Goal: Contribute content: Contribute content

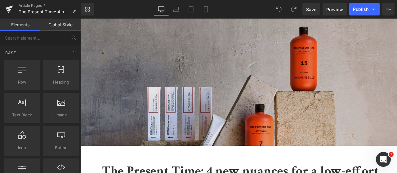
click at [238, 81] on img at bounding box center [238, 98] width 317 height 158
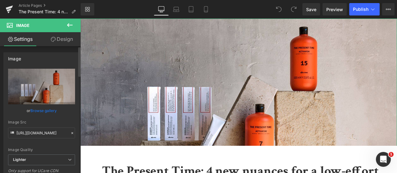
click at [34, 111] on link "Browse gallery" at bounding box center [43, 110] width 26 height 11
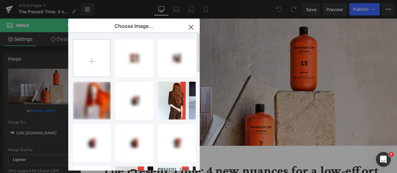
click at [96, 73] on input "file" at bounding box center [91, 58] width 37 height 37
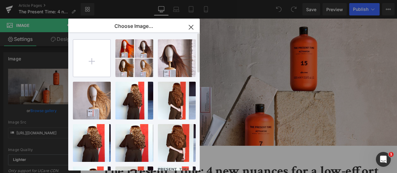
type input "C:\fakepath\HP_STATIC SLIDER_2-1_FOCUS NAME +YEAR (4).jpg"
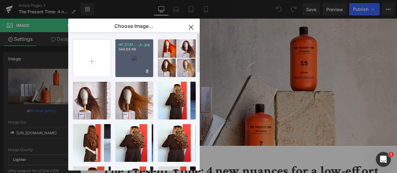
click at [144, 56] on div "HP_STAT... _4_.jpg 344.68 KB" at bounding box center [134, 58] width 38 height 38
type input "[URL][DOMAIN_NAME]"
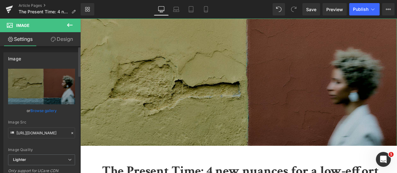
click at [46, 111] on link "Browse gallery" at bounding box center [43, 110] width 26 height 11
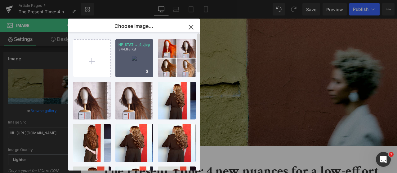
click at [135, 54] on div "HP_STAT... _4_.jpg 344.68 KB" at bounding box center [134, 58] width 38 height 38
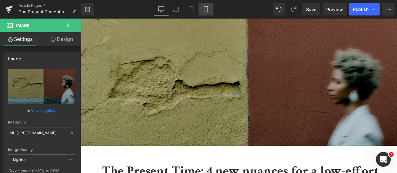
click at [202, 13] on link "Mobile" at bounding box center [205, 9] width 15 height 12
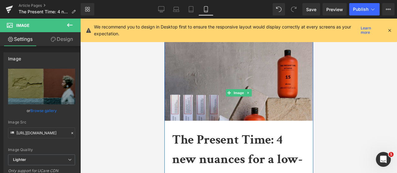
click at [226, 64] on img at bounding box center [238, 93] width 149 height 149
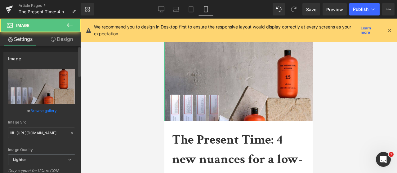
click at [34, 112] on link "Browse gallery" at bounding box center [43, 110] width 26 height 11
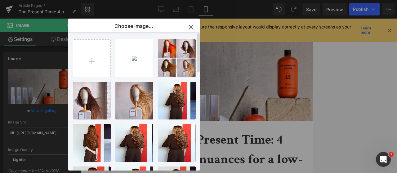
click at [112, 57] on div "HP_STAT... _4_.jpg 344.68 KB Delete image? Yes No _COLOUR... _2_.jpg 144.64 KB …" at bounding box center [137, 102] width 129 height 141
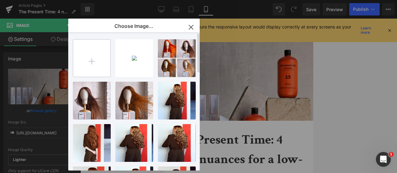
click at [104, 57] on input "file" at bounding box center [91, 58] width 37 height 37
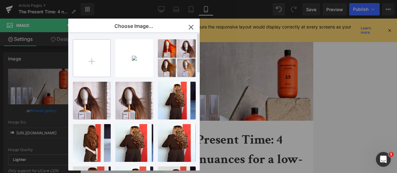
type input "C:\fakepath\_COLOUR (3).jpg"
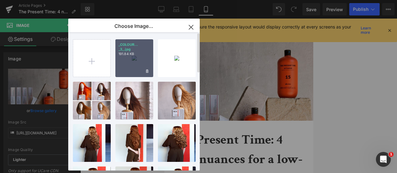
click at [139, 64] on div "_COLOUR... _3_.jpg 191.84 KB" at bounding box center [134, 58] width 38 height 38
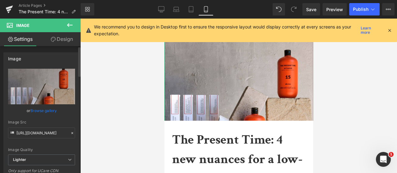
click at [47, 109] on link "Browse gallery" at bounding box center [43, 110] width 26 height 11
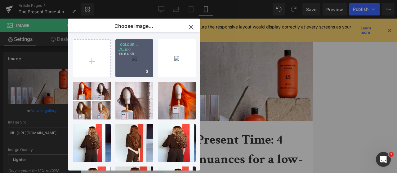
click at [132, 62] on div "_COLOUR... _3_.jpg 191.84 KB" at bounding box center [134, 58] width 38 height 38
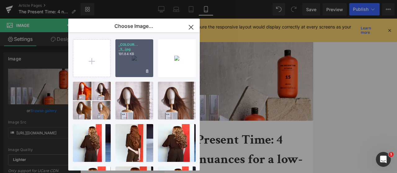
type input "[URL][DOMAIN_NAME]"
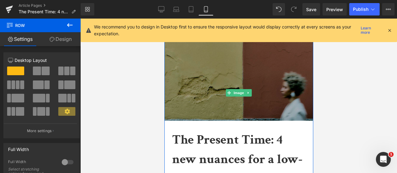
click at [271, 84] on img at bounding box center [238, 93] width 149 height 149
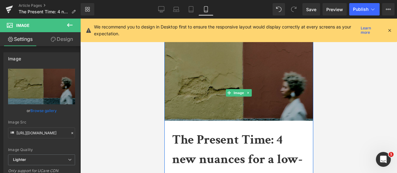
click at [215, 88] on img at bounding box center [238, 93] width 149 height 149
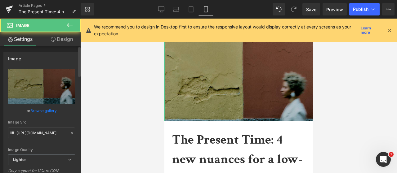
click at [44, 108] on link "Browse gallery" at bounding box center [43, 110] width 26 height 11
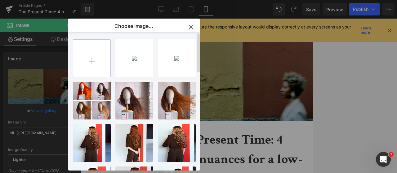
click at [91, 60] on input "file" at bounding box center [91, 58] width 37 height 37
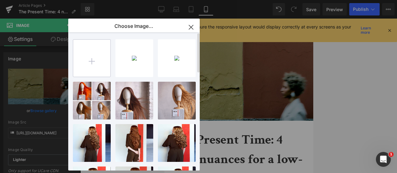
type input "C:\fakepath\_COLOUR (4).jpg"
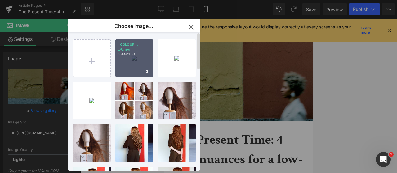
click at [143, 63] on div "_COLOUR... _4_.jpg 209.21 KB" at bounding box center [134, 58] width 38 height 38
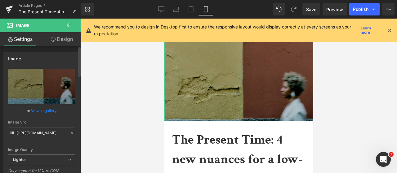
click at [53, 112] on link "Browse gallery" at bounding box center [43, 110] width 26 height 11
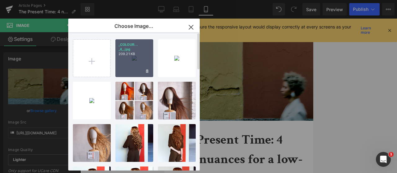
click at [128, 61] on div "_COLOUR... _4_.jpg 209.21 KB" at bounding box center [134, 58] width 38 height 38
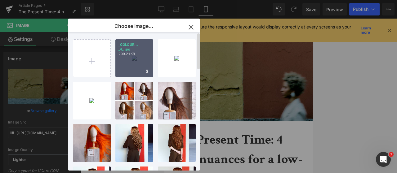
type input "[URL][DOMAIN_NAME]"
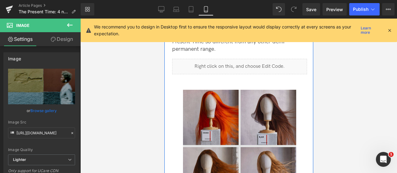
scroll to position [372, 0]
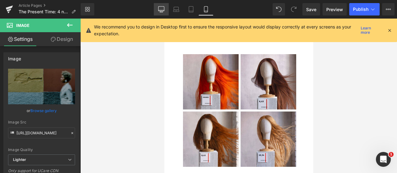
click at [162, 8] on icon at bounding box center [161, 9] width 6 height 6
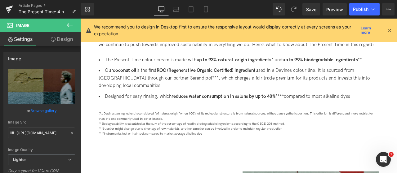
scroll to position [1147, 0]
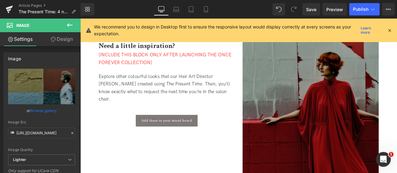
click at [349, 97] on img at bounding box center [353, 125] width 161 height 161
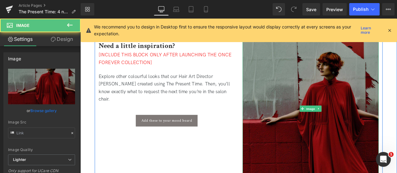
type input "[URL][DOMAIN_NAME]"
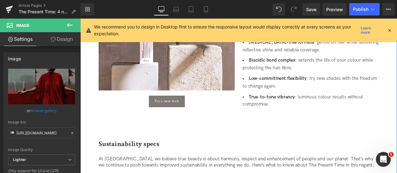
scroll to position [744, 0]
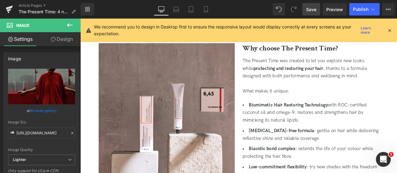
click at [315, 11] on span "Save" at bounding box center [311, 9] width 10 height 7
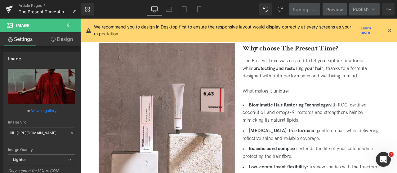
click at [330, 10] on span "Preview" at bounding box center [334, 9] width 17 height 7
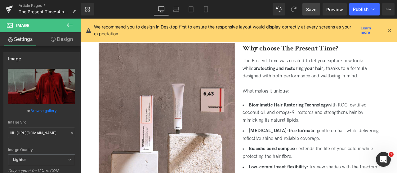
scroll to position [868, 0]
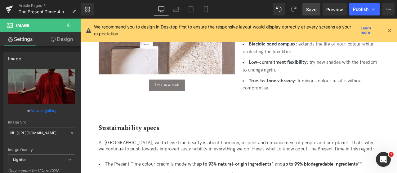
click at [317, 98] on li "True-to-tone vibrancy : luminous colour results without compromise." at bounding box center [353, 97] width 161 height 18
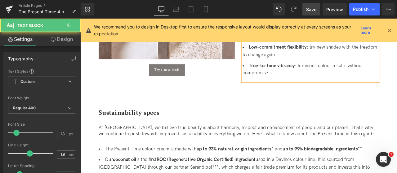
drag, startPoint x: 317, startPoint y: 101, endPoint x: 310, endPoint y: 99, distance: 6.4
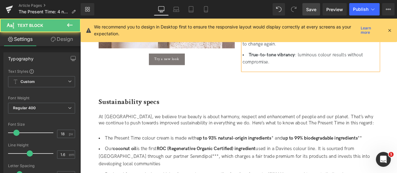
scroll to position [775, 0]
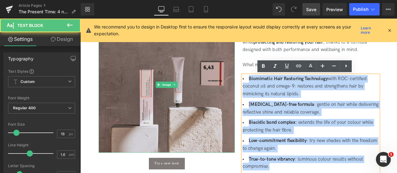
drag, startPoint x: 306, startPoint y: 193, endPoint x: 254, endPoint y: 71, distance: 132.8
click at [254, 71] on div "Image Try a new look Button Why choose The Present Time? Heading The Present Ti…" at bounding box center [267, 110] width 341 height 231
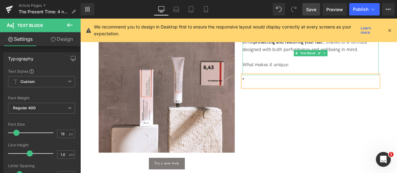
click at [354, 75] on div "What makes it unique:" at bounding box center [353, 73] width 161 height 9
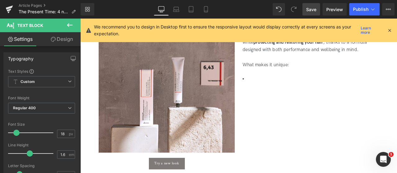
click at [64, 27] on button at bounding box center [70, 26] width 22 height 14
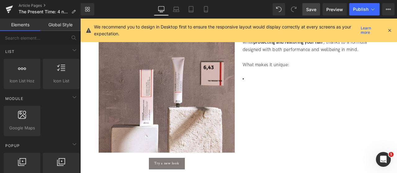
scroll to position [264, 0]
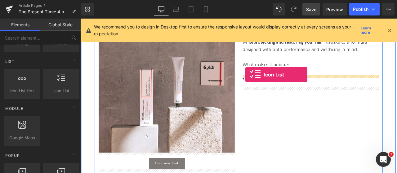
drag, startPoint x: 143, startPoint y: 106, endPoint x: 276, endPoint y: 85, distance: 134.3
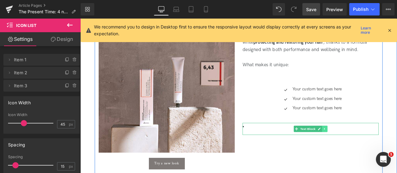
click at [369, 152] on link at bounding box center [370, 149] width 7 height 7
click at [371, 151] on icon at bounding box center [372, 150] width 3 height 4
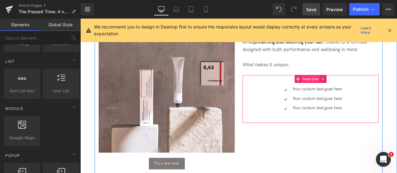
click at [349, 93] on span "Icon List" at bounding box center [353, 90] width 22 height 9
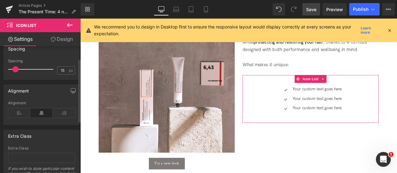
scroll to position [129, 0]
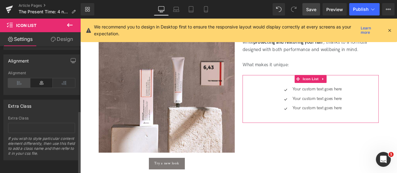
click at [21, 82] on icon at bounding box center [19, 82] width 22 height 9
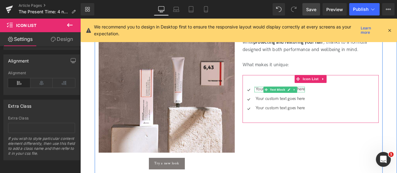
click at [295, 104] on p "Your custom text goes here" at bounding box center [317, 103] width 58 height 7
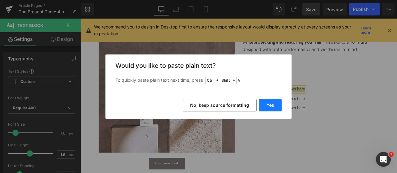
click at [272, 105] on button "Yes" at bounding box center [270, 105] width 23 height 12
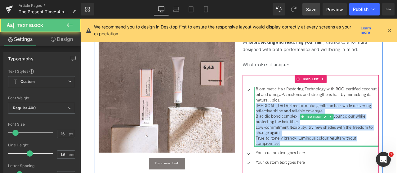
drag, startPoint x: 288, startPoint y: 122, endPoint x: 334, endPoint y: 170, distance: 66.0
click at [334, 170] on div "Biomimetic Hair Restoring Technology with ROC-certified coconut oil and omega-9…" at bounding box center [359, 135] width 147 height 71
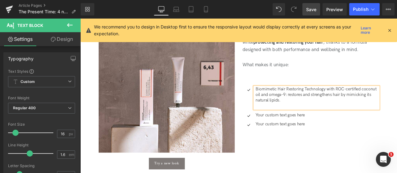
click at [312, 132] on p "Your custom text goes here" at bounding box center [361, 134] width 146 height 7
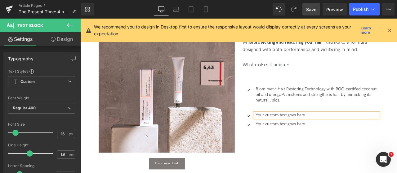
click at [312, 132] on p "Your custom text goes here" at bounding box center [361, 134] width 146 height 7
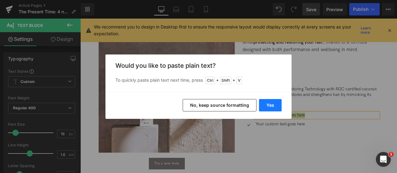
click at [274, 106] on button "Yes" at bounding box center [270, 105] width 23 height 12
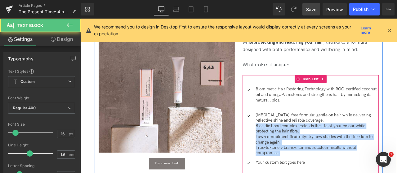
drag, startPoint x: 319, startPoint y: 180, endPoint x: 283, endPoint y: 145, distance: 49.3
click at [283, 145] on div "[MEDICAL_DATA]-free formula: gentle on hair while delivering reflective shine a…" at bounding box center [353, 156] width 161 height 51
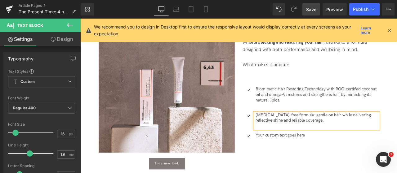
click at [299, 151] on ul "Icon Biomimetic Hair Restoring Technology with ROC-certified coconut oil and om…" at bounding box center [353, 132] width 161 height 65
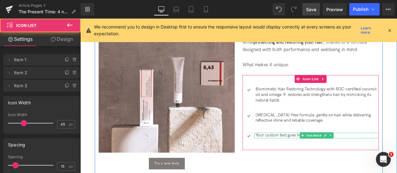
click at [301, 158] on p "Your custom text goes here" at bounding box center [361, 157] width 146 height 7
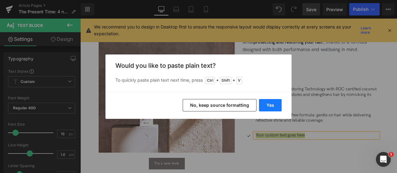
click at [279, 105] on button "Yes" at bounding box center [270, 105] width 23 height 12
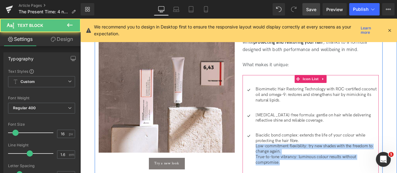
drag, startPoint x: 316, startPoint y: 190, endPoint x: 285, endPoint y: 172, distance: 36.3
click at [285, 172] on div "Biacidic bond complex: extends the life of your colour while protecting the hai…" at bounding box center [353, 173] width 161 height 39
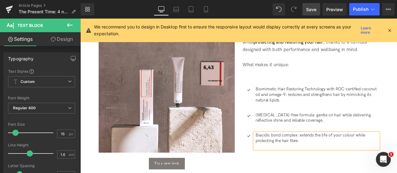
click at [300, 91] on div "Icon Biomimetic Hair Restoring Technology with ROC-certified coconut oil and om…" at bounding box center [353, 137] width 161 height 102
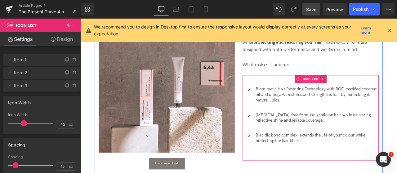
click at [356, 92] on span "Icon List" at bounding box center [353, 90] width 22 height 9
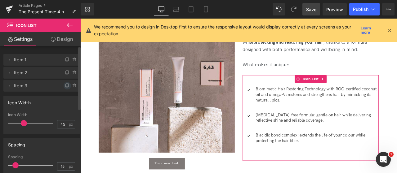
click at [65, 86] on icon at bounding box center [67, 85] width 5 height 5
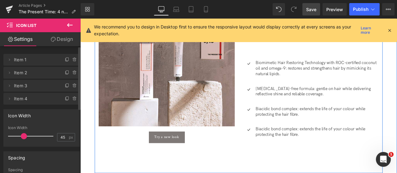
scroll to position [837, 0]
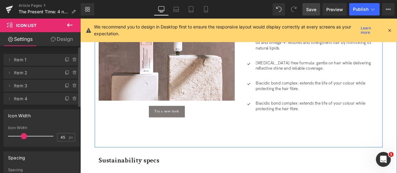
click at [299, 123] on p "Biacidic bond complex: extends the life of your colour while protecting the hai…" at bounding box center [361, 122] width 146 height 13
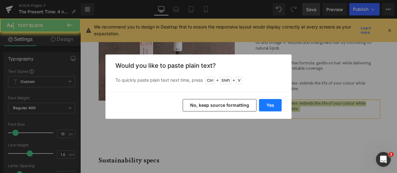
click at [275, 109] on button "Yes" at bounding box center [270, 105] width 23 height 12
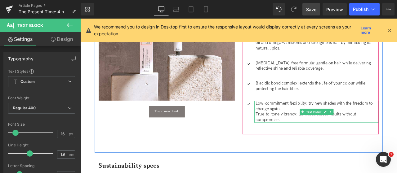
click at [313, 136] on p "True-to-tone vibrancy: luminous colour results without compromise." at bounding box center [361, 135] width 146 height 13
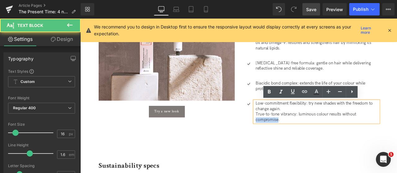
click at [313, 136] on p "True-to-tone vibrancy: luminous colour results without compromise." at bounding box center [361, 135] width 146 height 13
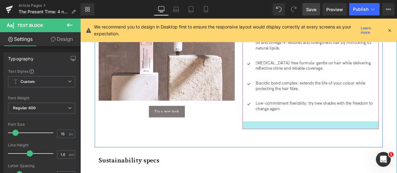
click at [291, 143] on div at bounding box center [353, 144] width 161 height 9
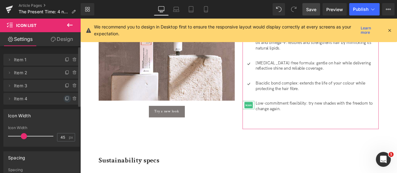
click at [67, 98] on icon at bounding box center [67, 98] width 5 height 5
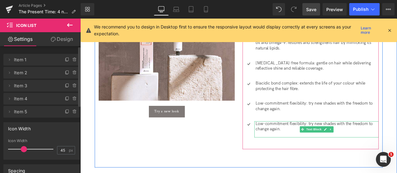
click at [288, 146] on p "Low-commitment flexibility: try new shades with the freedom to change again." at bounding box center [361, 146] width 146 height 13
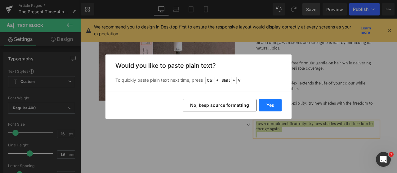
click at [269, 108] on button "Yes" at bounding box center [270, 105] width 23 height 12
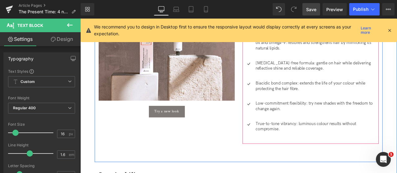
click at [297, 156] on ul "Icon Biomimetic Hair Restoring Technology with ROC-certified coconut oil and om…" at bounding box center [353, 98] width 161 height 120
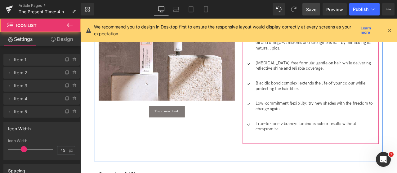
click at [326, 150] on p "True-to-tone vibrancy: luminous colour results without compromise." at bounding box center [361, 146] width 146 height 13
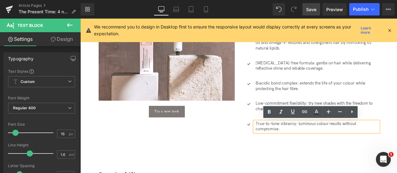
click at [292, 134] on p at bounding box center [361, 132] width 146 height 7
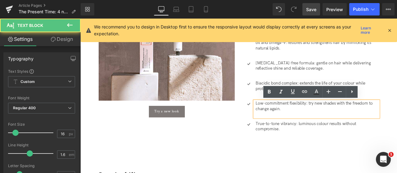
click at [290, 133] on p at bounding box center [361, 132] width 146 height 7
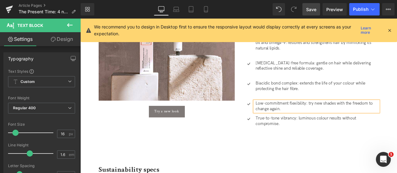
click at [290, 112] on ul "Icon Biomimetic Hair Restoring Technology with ROC-certified coconut oil and om…" at bounding box center [353, 94] width 161 height 113
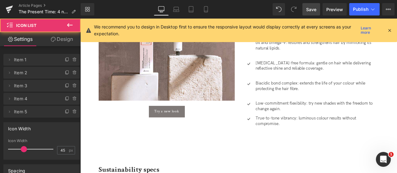
click at [290, 109] on p at bounding box center [361, 108] width 146 height 7
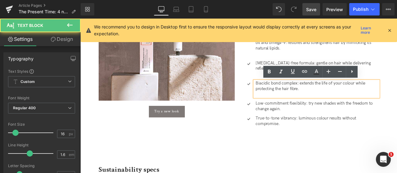
click at [293, 108] on p at bounding box center [361, 108] width 146 height 7
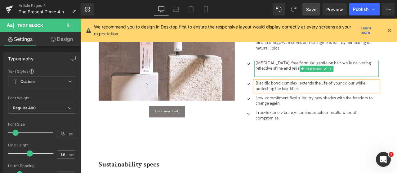
click at [289, 83] on p at bounding box center [361, 84] width 146 height 7
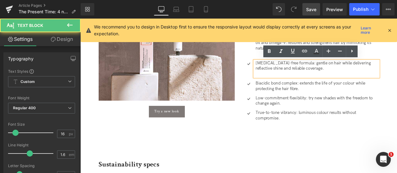
click at [294, 83] on p at bounding box center [361, 84] width 146 height 7
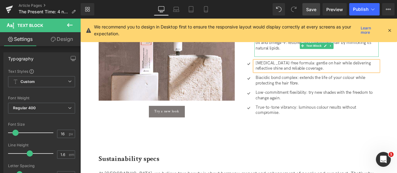
click at [292, 52] on p "Biomimetic Hair Restoring Technology with ROC-certified coconut oil and omega-9…" at bounding box center [361, 47] width 146 height 19
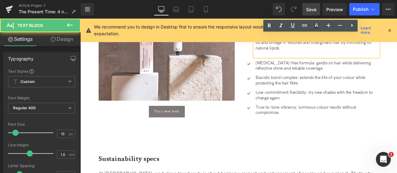
click at [292, 61] on p at bounding box center [361, 60] width 146 height 7
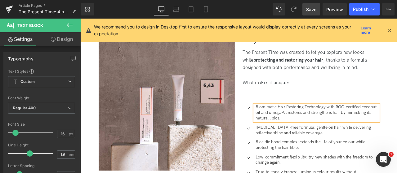
scroll to position [744, 0]
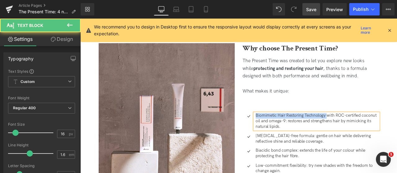
drag, startPoint x: 371, startPoint y: 134, endPoint x: 273, endPoint y: 129, distance: 98.4
click at [273, 129] on div "Icon Biomimetic Hair Restoring Technology with ROC-certified coconut oil and om…" at bounding box center [353, 176] width 161 height 118
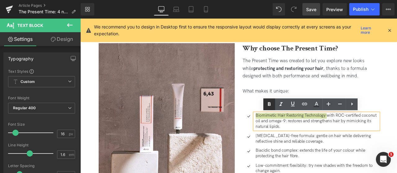
click at [271, 106] on icon at bounding box center [268, 104] width 7 height 7
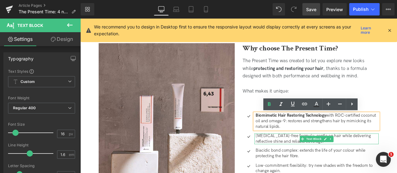
drag, startPoint x: 337, startPoint y: 158, endPoint x: 271, endPoint y: 158, distance: 66.0
click at [271, 158] on div "Why choose The Present Time? Heading The Present Time was created to let you ex…" at bounding box center [353, 141] width 171 height 187
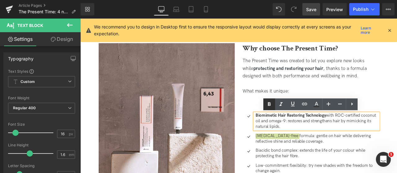
click at [268, 107] on icon at bounding box center [268, 104] width 7 height 7
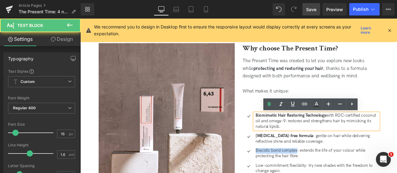
drag, startPoint x: 337, startPoint y: 175, endPoint x: 273, endPoint y: 174, distance: 63.3
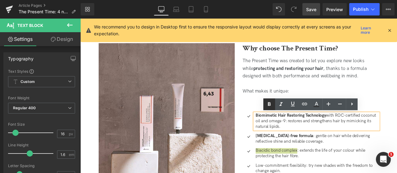
click at [269, 105] on icon at bounding box center [268, 104] width 7 height 7
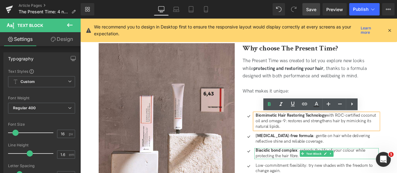
click at [308, 173] on strong "Biacidic bond complex" at bounding box center [312, 175] width 49 height 6
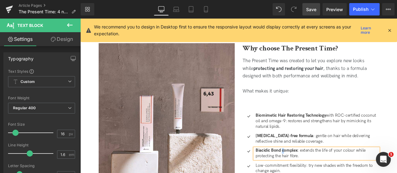
click at [321, 173] on strong "Biacidic Bond complex" at bounding box center [313, 175] width 50 height 6
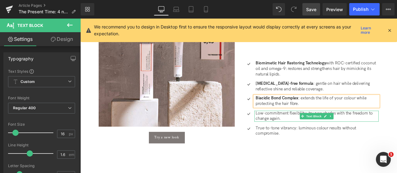
click at [326, 131] on p "Low-commitment flexibility: try new shades with the freedom to change again." at bounding box center [361, 134] width 146 height 13
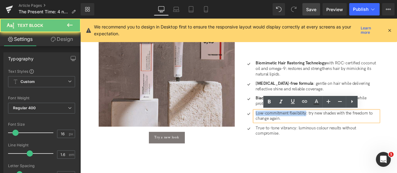
drag, startPoint x: 347, startPoint y: 131, endPoint x: 254, endPoint y: 128, distance: 92.7
click at [254, 128] on div "Image Try a new look Button Why choose The Present Time? Heading The Present Ti…" at bounding box center [267, 79] width 341 height 230
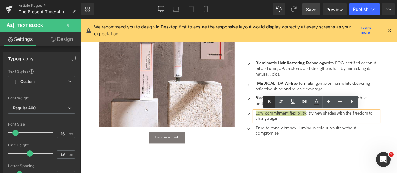
click at [270, 104] on icon at bounding box center [268, 101] width 7 height 7
click at [334, 131] on strong "Low-commitment flexibility" at bounding box center [318, 131] width 61 height 6
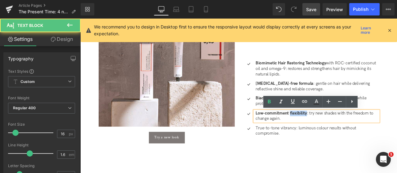
click at [334, 131] on strong "Low-commitment flexibility" at bounding box center [318, 131] width 61 height 6
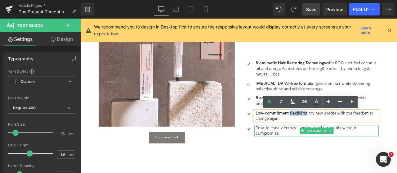
click at [328, 150] on p "True-to-tone vibrancy: luminous colour results without compromise." at bounding box center [361, 152] width 146 height 13
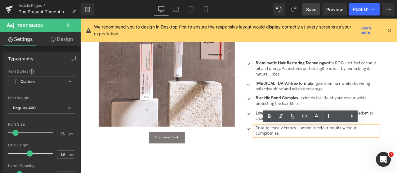
click at [335, 155] on p "True-to-tone vibrancy: luminous colour results without compromise." at bounding box center [361, 152] width 146 height 13
drag, startPoint x: 335, startPoint y: 149, endPoint x: 256, endPoint y: 147, distance: 79.4
click at [256, 147] on div "Image Try a new look Button Why choose The Present Time? Heading The Present Ti…" at bounding box center [267, 79] width 341 height 230
click at [270, 116] on icon at bounding box center [269, 117] width 3 height 4
click at [297, 130] on strong "Low-commitment flexibility" at bounding box center [318, 131] width 61 height 6
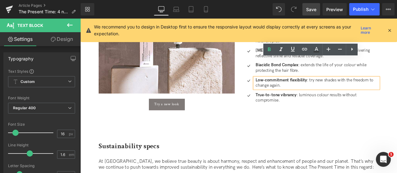
scroll to position [868, 0]
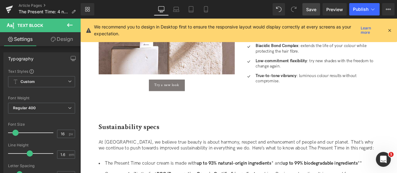
click at [308, 13] on link "Save" at bounding box center [311, 9] width 18 height 12
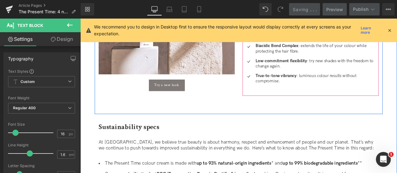
click at [80, 19] on div at bounding box center [80, 19] width 0 height 0
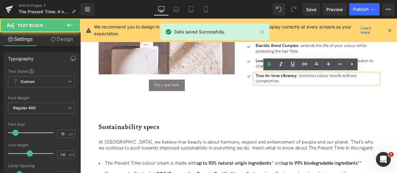
click at [397, 91] on p "True-to-tone vibrancy : luminous colour results without compromise." at bounding box center [361, 90] width 146 height 13
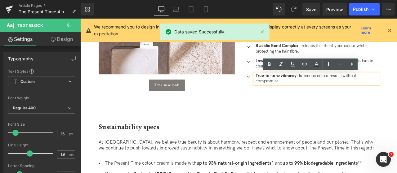
click at [353, 84] on p "True-to-tone vibrancy : luminous colour results without compromise." at bounding box center [361, 90] width 146 height 13
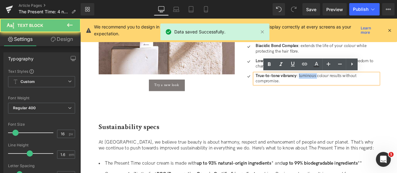
click at [353, 84] on p "True-to-tone vibrancy : luminous colour results without compromise." at bounding box center [361, 90] width 146 height 13
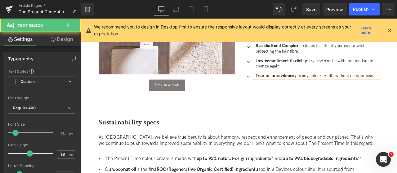
click at [353, 84] on p "True-to-tone vibrancy : shiny colour results without compromise." at bounding box center [361, 87] width 146 height 7
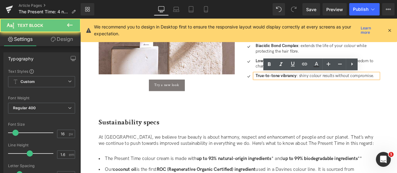
click at [342, 88] on p "True-to-tone vibrancy : shiny colour results without compromise." at bounding box center [361, 87] width 146 height 7
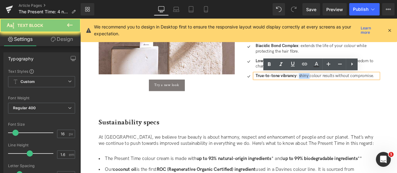
click at [342, 88] on p "True-to-tone vibrancy : shiny colour results without compromise." at bounding box center [361, 87] width 146 height 7
copy p "shiny"
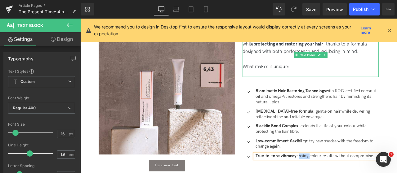
scroll to position [744, 0]
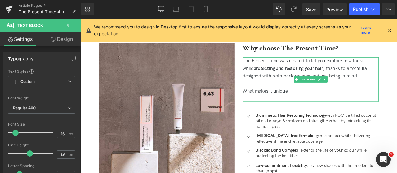
click at [322, 109] on div "What makes it unique:" at bounding box center [353, 104] width 161 height 9
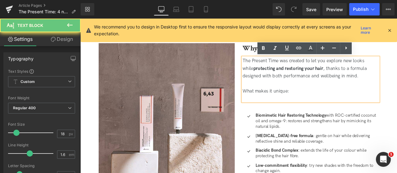
click at [334, 107] on div "What makes it unique:" at bounding box center [353, 104] width 161 height 9
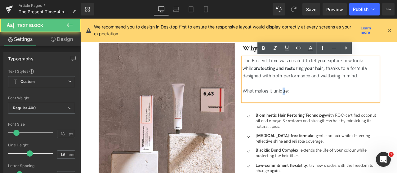
click at [320, 114] on div "The Present Time was created to let you explore new looks while protecting and …" at bounding box center [353, 90] width 161 height 52
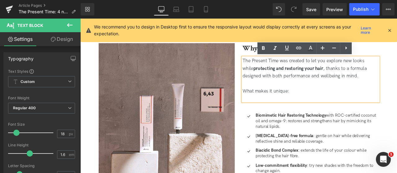
click at [330, 105] on div "What makes it unique:" at bounding box center [353, 104] width 161 height 9
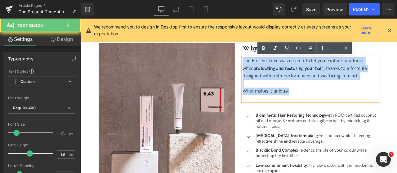
drag, startPoint x: 336, startPoint y: 104, endPoint x: 269, endPoint y: 65, distance: 77.8
click at [269, 65] on div "Why choose The Present Time? Heading The Present Time was created to let you ex…" at bounding box center [353, 138] width 171 height 180
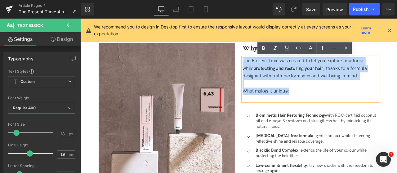
copy div "The Present Time was created to let you explore new looks while protecting and …"
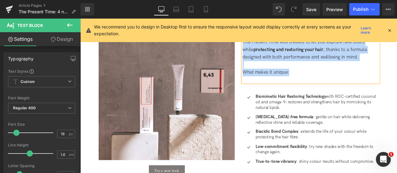
scroll to position [806, 0]
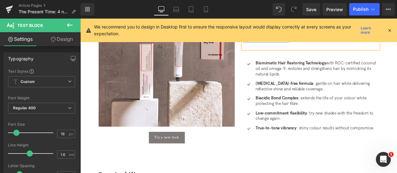
click at [311, 74] on strong "Biomimetic Hair Restoring Technology" at bounding box center [329, 72] width 83 height 6
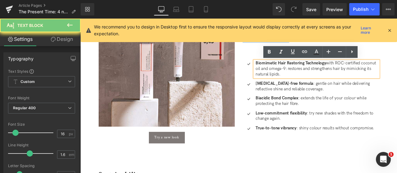
copy div "The Present Time was created to let you explore new looks while protecting and …"
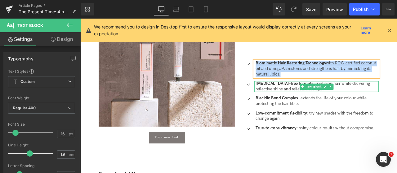
click at [297, 97] on strong "[MEDICAL_DATA]-free formula" at bounding box center [322, 96] width 68 height 6
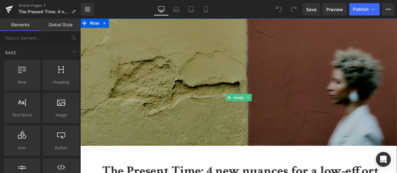
scroll to position [155, 0]
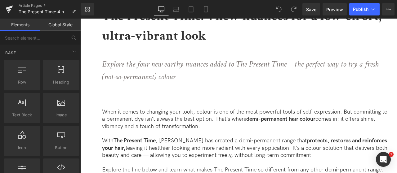
click at [202, 82] on p "Explore the four new earthy nuances added to The Present Time—the perfect way t…" at bounding box center [244, 71] width 284 height 26
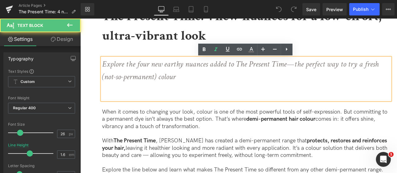
scroll to position [0, 0]
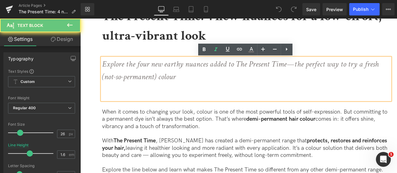
click at [165, 87] on div "Explore the four new earthy nuances added to The Present Time—the perfect way t…" at bounding box center [246, 79] width 288 height 42
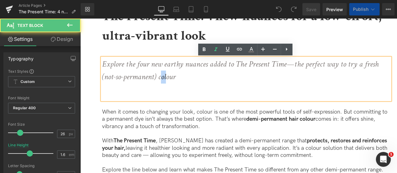
drag, startPoint x: 153, startPoint y: 99, endPoint x: 181, endPoint y: 79, distance: 34.3
click at [181, 79] on div "Explore the four new earthy nuances added to The Present Time—the perfect way t…" at bounding box center [246, 79] width 288 height 42
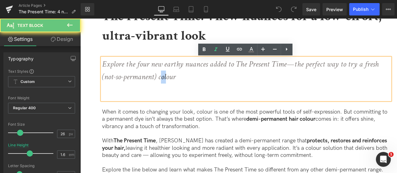
click at [181, 79] on p "Explore the four new earthy nuances added to The Present Time—the perfect way t…" at bounding box center [244, 71] width 284 height 26
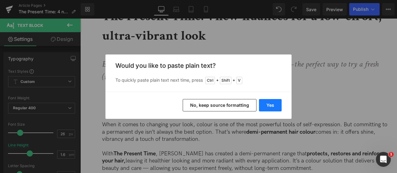
drag, startPoint x: 272, startPoint y: 103, endPoint x: 144, endPoint y: 69, distance: 133.1
click at [272, 103] on button "Yes" at bounding box center [270, 105] width 23 height 12
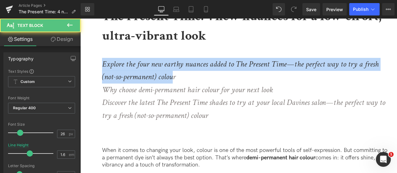
drag, startPoint x: 172, startPoint y: 75, endPoint x: 66, endPoint y: 59, distance: 106.9
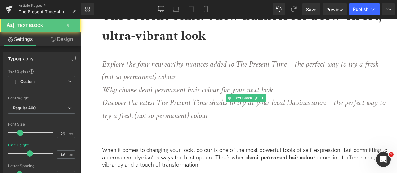
click at [226, 82] on p "Explore the four new earthy nuances added to The Present Time—the perfect way t…" at bounding box center [244, 71] width 284 height 26
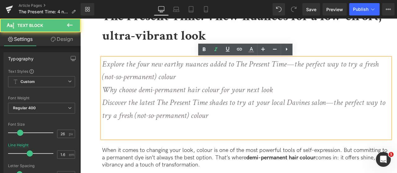
click at [220, 89] on icon "Why choose demi-permanent hair colour for your next look" at bounding box center [187, 90] width 171 height 11
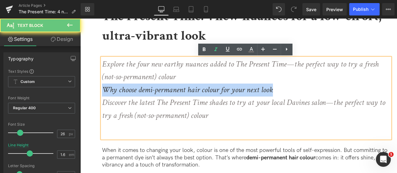
click at [220, 89] on icon "Why choose demi-permanent hair colour for your next look" at bounding box center [187, 90] width 171 height 11
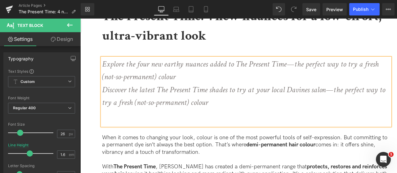
click at [185, 40] on b "The Present Time: 4 new nuances for a low-effort, ultra-vibrant look" at bounding box center [241, 26] width 279 height 37
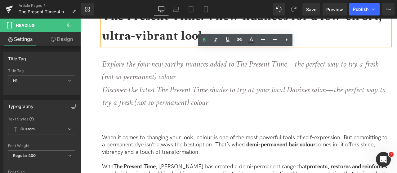
scroll to position [124, 0]
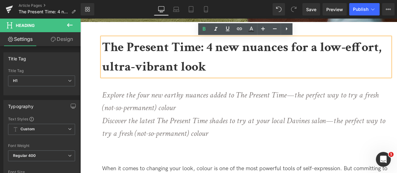
drag, startPoint x: 133, startPoint y: 52, endPoint x: 56, endPoint y: 23, distance: 82.0
paste div
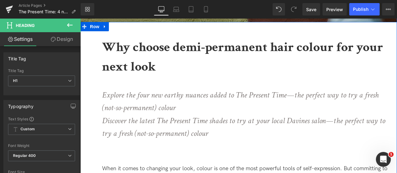
click at [145, 104] on icon "Explore the four new earthy nuances added to The Present Time—the perfect way t…" at bounding box center [240, 102] width 277 height 24
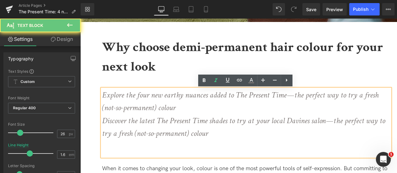
drag, startPoint x: 98, startPoint y: 78, endPoint x: 68, endPoint y: 64, distance: 32.6
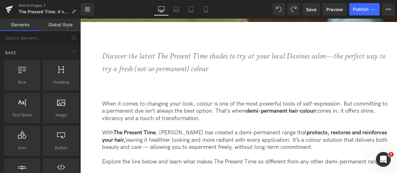
click at [197, 72] on p "Discover the latest The Present Time shades to try at your local Davines salon—…" at bounding box center [244, 63] width 284 height 26
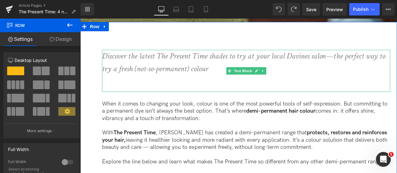
scroll to position [93, 0]
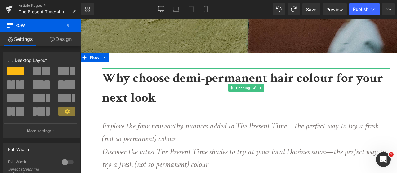
click at [180, 100] on h1 "Why choose demi-permanent hair colour for your next look" at bounding box center [246, 88] width 288 height 39
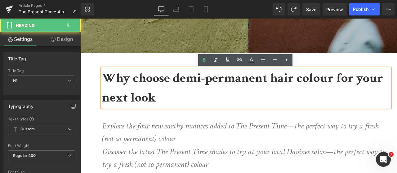
click at [150, 122] on icon "Explore the four new earthy nuances added to The Present Time—the perfect way t…" at bounding box center [240, 133] width 277 height 24
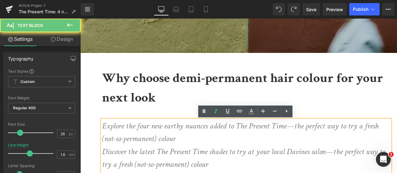
scroll to position [124, 0]
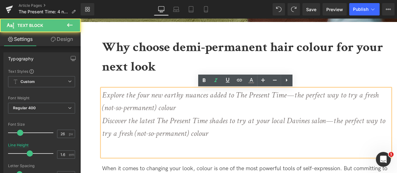
drag, startPoint x: 183, startPoint y: 108, endPoint x: 100, endPoint y: 95, distance: 83.1
click at [102, 95] on div "Explore the four new earthy nuances added to The Present Time—the perfect way t…" at bounding box center [246, 123] width 288 height 68
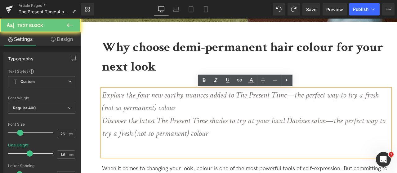
click at [102, 95] on div "Explore the four new earthy nuances added to The Present Time—the perfect way t…" at bounding box center [246, 123] width 288 height 68
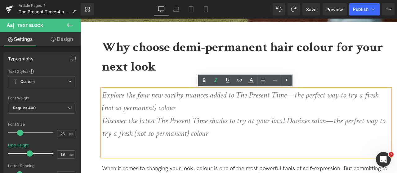
click at [157, 102] on p "Explore the four new earthy nuances added to The Present Time—the perfect way t…" at bounding box center [244, 102] width 284 height 26
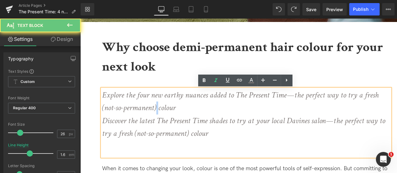
click at [157, 102] on p "Explore the four new earthy nuances added to The Present Time—the perfect way t…" at bounding box center [244, 102] width 284 height 26
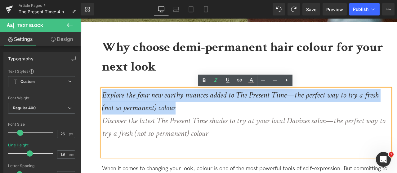
click at [157, 102] on p "Explore the four new earthy nuances added to The Present Time—the perfect way t…" at bounding box center [244, 102] width 284 height 26
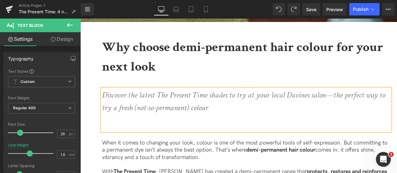
click at [187, 118] on div "Discover the latest The Present Time shades to try at your local Davines salon—…" at bounding box center [246, 110] width 288 height 42
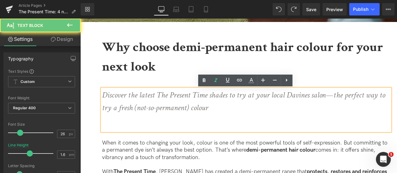
click at [228, 107] on p "Discover the latest The Present Time shades to try at your local Davines salon—…" at bounding box center [244, 102] width 284 height 26
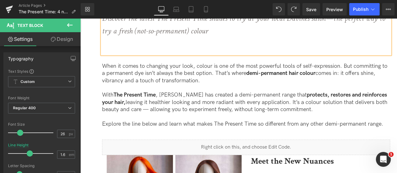
scroll to position [228, 0]
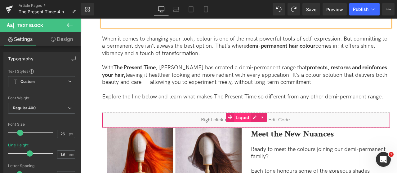
click at [247, 118] on span "Liquid" at bounding box center [242, 117] width 17 height 9
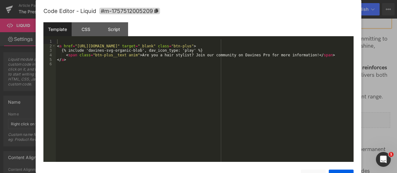
click at [252, 118] on div "Liquid" at bounding box center [246, 121] width 288 height 16
drag, startPoint x: 384, startPoint y: 62, endPoint x: 297, endPoint y: 44, distance: 89.1
click at [384, 62] on div at bounding box center [198, 86] width 397 height 173
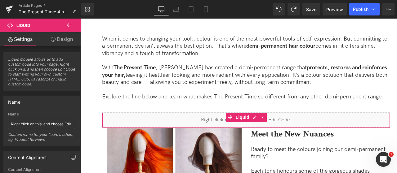
click at [67, 44] on link "Design" at bounding box center [62, 39] width 40 height 14
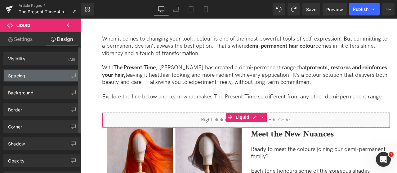
click at [48, 75] on div "Spacing" at bounding box center [42, 76] width 76 height 12
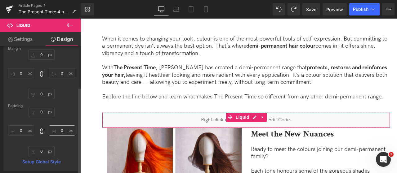
scroll to position [62, 0]
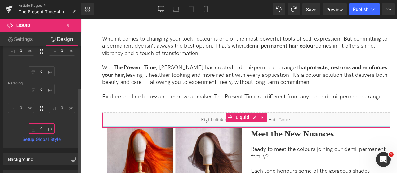
click at [31, 131] on input "0" at bounding box center [42, 129] width 26 height 10
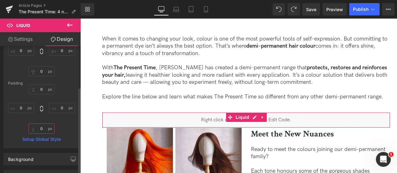
click at [36, 128] on input "0" at bounding box center [42, 129] width 26 height 10
type input "0"
click at [37, 73] on input "0" at bounding box center [42, 71] width 26 height 10
click at [38, 73] on input "0" at bounding box center [42, 71] width 26 height 10
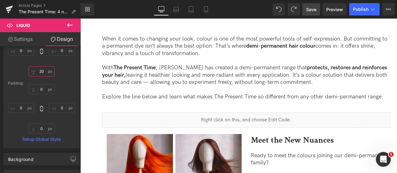
type input "20"
click at [311, 11] on span "Save" at bounding box center [311, 9] width 10 height 7
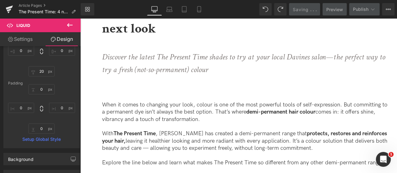
scroll to position [135, 0]
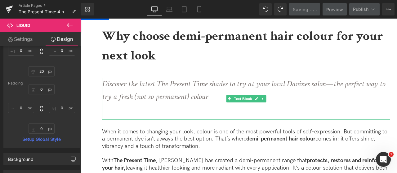
click at [226, 101] on span at bounding box center [229, 98] width 7 height 7
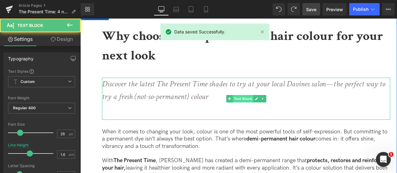
click at [239, 101] on span "Text Block" at bounding box center [243, 98] width 20 height 7
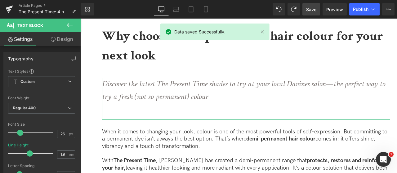
click at [63, 45] on link "Design" at bounding box center [62, 39] width 40 height 14
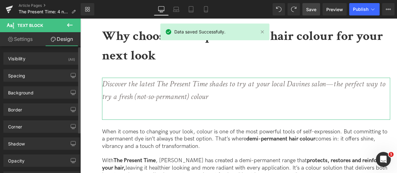
type input "40"
type input "0"
type input "10"
type input "0"
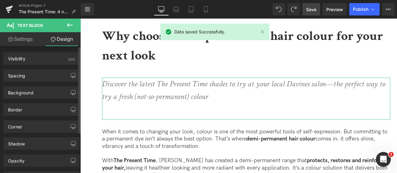
type input "13"
type input "53"
type input "0"
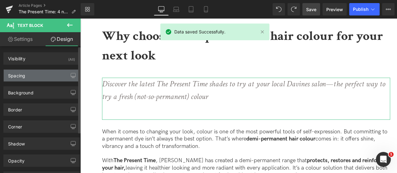
click at [45, 72] on div "Spacing" at bounding box center [42, 76] width 76 height 12
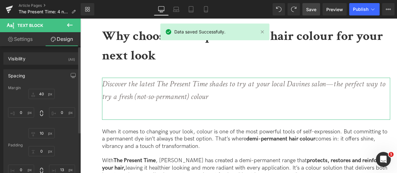
scroll to position [31, 0]
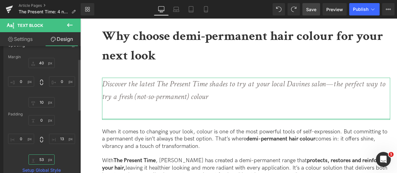
click at [42, 160] on input "53" at bounding box center [42, 160] width 26 height 10
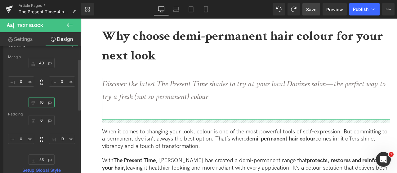
click at [45, 104] on input "10" at bounding box center [42, 102] width 26 height 10
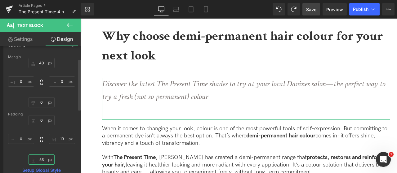
click at [45, 160] on input "53" at bounding box center [42, 160] width 26 height 10
type input "30"
click at [45, 160] on input "30" at bounding box center [42, 160] width 26 height 10
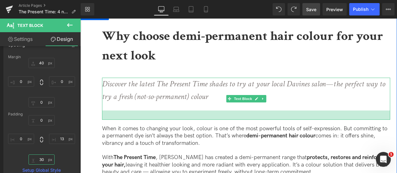
click at [145, 113] on div at bounding box center [246, 115] width 288 height 9
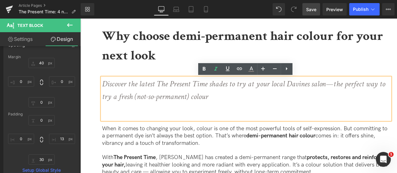
click at [145, 109] on div "Discover the latest The Present Time shades to try at your local Davines salon—…" at bounding box center [246, 99] width 288 height 42
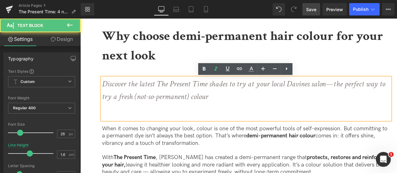
click at [229, 101] on p "Discover the latest The Present Time shades to try at your local Davines salon—…" at bounding box center [244, 91] width 284 height 26
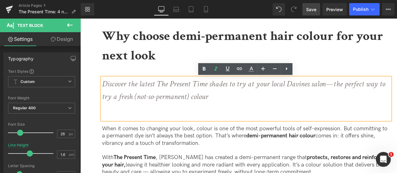
click at [233, 104] on div "Discover the latest The Present Time shades to try at your local Davines salon—…" at bounding box center [246, 99] width 288 height 42
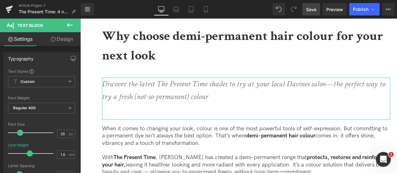
click at [64, 41] on link "Design" at bounding box center [62, 39] width 40 height 14
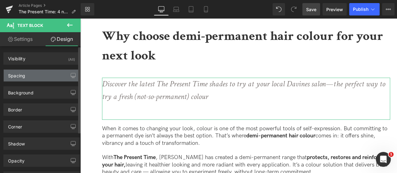
type input "40"
type input "0"
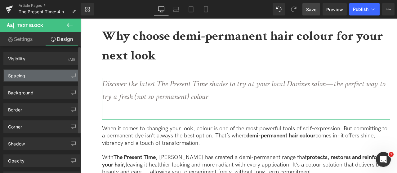
type input "13"
type input "53"
type input "0"
click at [50, 75] on div "Spacing" at bounding box center [42, 76] width 76 height 12
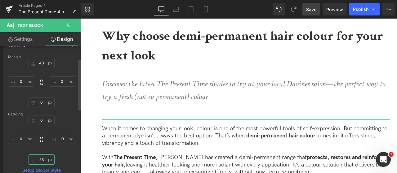
click at [43, 162] on input "53" at bounding box center [42, 160] width 26 height 10
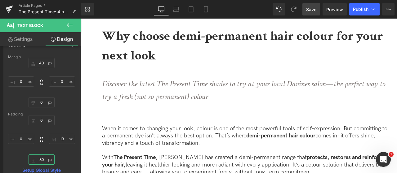
type input "30"
click at [315, 11] on span "Save" at bounding box center [311, 9] width 10 height 7
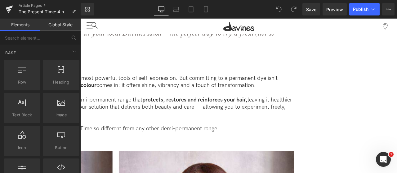
scroll to position [155, 0]
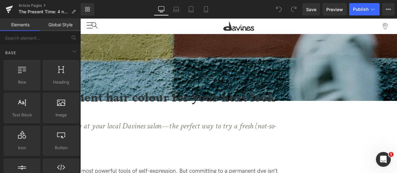
click at [211, 120] on div "Discover the latest The Present Time shades to try at your local Davines salon—…" at bounding box center [116, 141] width 356 height 42
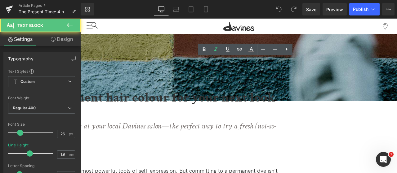
click at [204, 120] on div "Discover the latest The Present Time shades to try at your local Davines salon—…" at bounding box center [116, 141] width 356 height 42
click at [203, 120] on div "Discover the latest The Present Time shades to try at your local Davines salon—…" at bounding box center [116, 141] width 356 height 42
click at [217, 120] on p "Discover the latest The Present Time shades to try at your local Davines salon—…" at bounding box center [114, 133] width 352 height 26
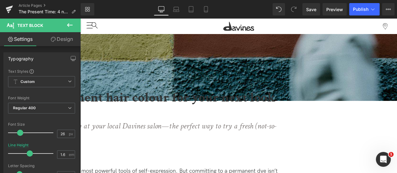
click at [67, 35] on link "Design" at bounding box center [62, 39] width 40 height 14
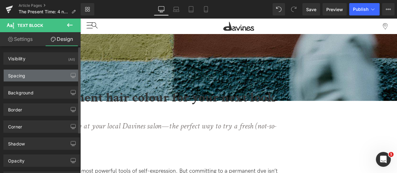
click at [47, 75] on div "Spacing" at bounding box center [42, 76] width 76 height 12
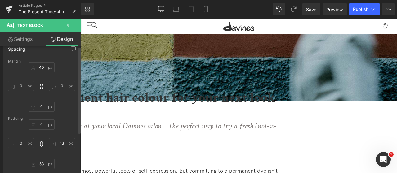
scroll to position [93, 0]
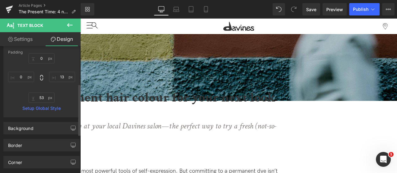
click at [42, 92] on div "0px 0 13px 13 53px 53 0px 0" at bounding box center [41, 78] width 67 height 50
click at [40, 99] on input "53" at bounding box center [42, 98] width 26 height 10
type input "30"
click at [66, 100] on div "0px 0 13px 13 30 30 0px 0" at bounding box center [41, 78] width 67 height 50
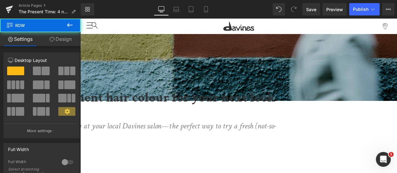
click at [120, 120] on div "Discover the latest The Present Time shades to try at your local Davines salon—…" at bounding box center [116, 141] width 356 height 42
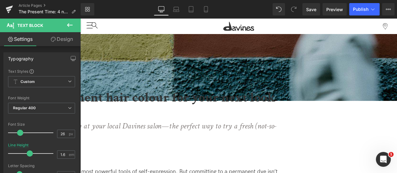
drag, startPoint x: 151, startPoint y: 99, endPoint x: 149, endPoint y: 83, distance: 16.3
click at [149, 120] on div "Discover the latest The Present Time shades to try at your local Davines salon—…" at bounding box center [116, 141] width 356 height 43
click at [161, 121] on icon "Discover the latest The Present Time shades to try at your local Davines salon—…" at bounding box center [107, 133] width 339 height 24
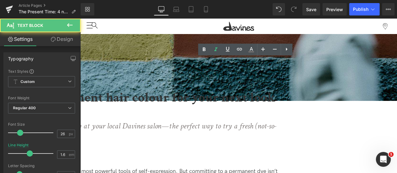
click at [263, 120] on p "Discover the latest The Present Time shades to try at your local Davines salon—…" at bounding box center [114, 133] width 352 height 26
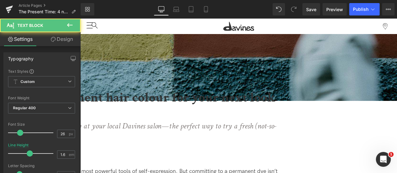
click at [205, 121] on icon "Discover the latest The Present Time shades to try at your local Davines salon—…" at bounding box center [107, 133] width 339 height 24
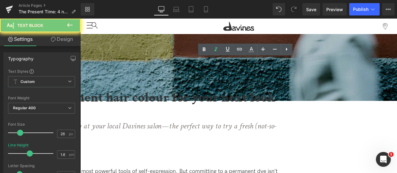
click at [205, 121] on icon "Discover the latest The Present Time shades to try at your local Davines salon—…" at bounding box center [107, 133] width 339 height 24
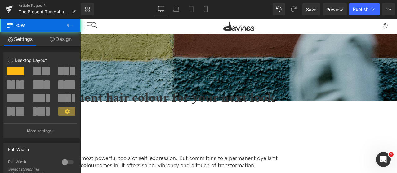
click at [135, 120] on div at bounding box center [116, 134] width 356 height 29
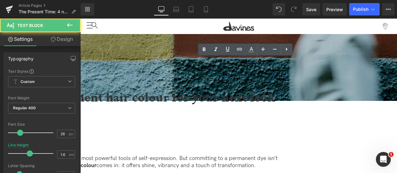
click at [134, 120] on div at bounding box center [116, 134] width 356 height 29
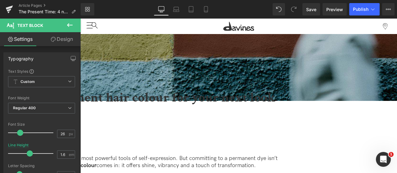
click at [68, 44] on link "Design" at bounding box center [62, 39] width 40 height 14
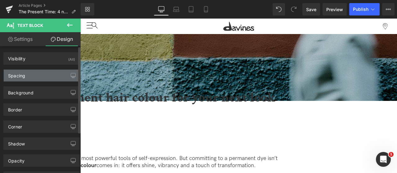
click at [57, 78] on div "Spacing" at bounding box center [42, 76] width 76 height 12
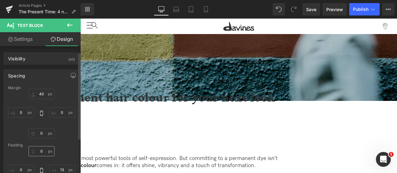
scroll to position [62, 0]
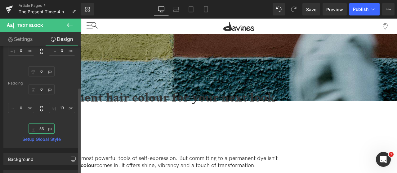
click at [39, 128] on input "53" at bounding box center [42, 129] width 26 height 10
type input "20"
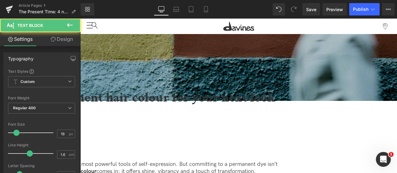
click at [125, 120] on p at bounding box center [114, 126] width 352 height 13
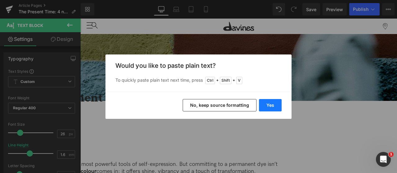
click at [266, 112] on div "Yes No, keep source formatting" at bounding box center [198, 105] width 186 height 27
click at [272, 107] on button "Yes" at bounding box center [270, 105] width 23 height 12
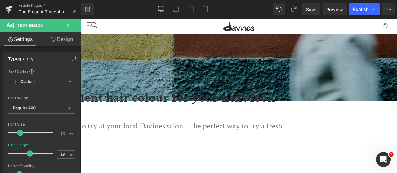
click at [80, 19] on span "Text Block" at bounding box center [80, 19] width 0 height 0
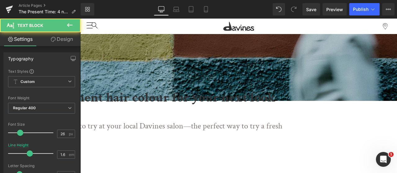
click at [80, 19] on span "Text Block" at bounding box center [80, 19] width 0 height 0
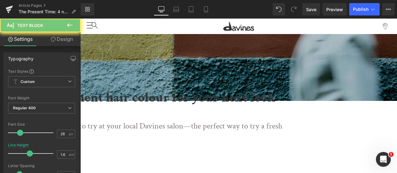
click at [246, 120] on p "Discover the latest The Present Time shades to try at your local Davines salon—…" at bounding box center [114, 133] width 352 height 26
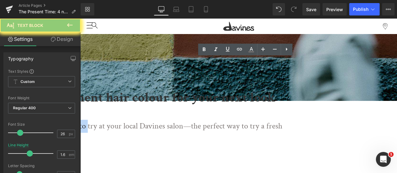
click at [246, 120] on p "Discover the latest The Present Time shades to try at your local Davines salon—…" at bounding box center [114, 133] width 352 height 26
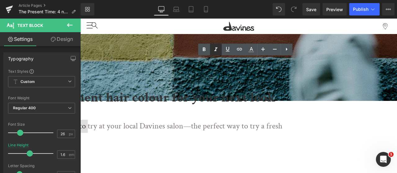
click at [217, 51] on icon at bounding box center [215, 49] width 7 height 7
click at [310, 14] on link "Save" at bounding box center [311, 9] width 18 height 12
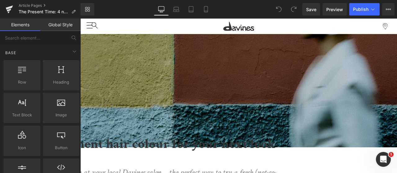
scroll to position [186, 0]
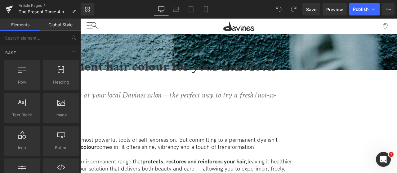
click at [225, 89] on div "Discover the latest The Present Time shades to try at your local Davines salon—…" at bounding box center [116, 110] width 356 height 42
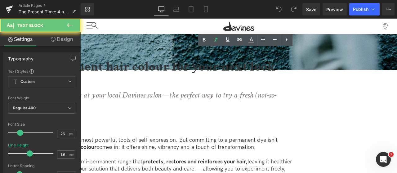
click at [208, 89] on div "Discover the latest The Present Time shades to try at your local Davines salon—…" at bounding box center [116, 110] width 356 height 42
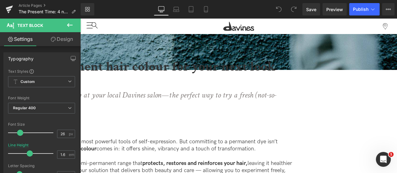
drag, startPoint x: 115, startPoint y: 69, endPoint x: 123, endPoint y: 50, distance: 20.3
click at [123, 89] on div "Discover the latest The Present Time shades to try at your local Davines salon—…" at bounding box center [116, 111] width 356 height 44
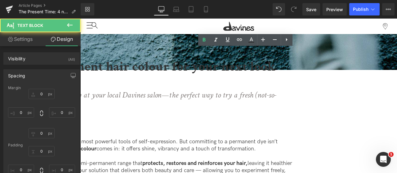
type input "40"
type input "0"
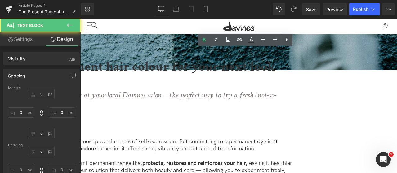
type input "13"
type input "53"
type input "0"
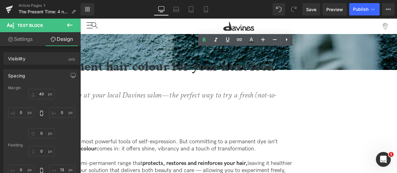
click at [179, 146] on span ": it offers shine, vibrancy and a touch of transformation." at bounding box center [187, 149] width 138 height 7
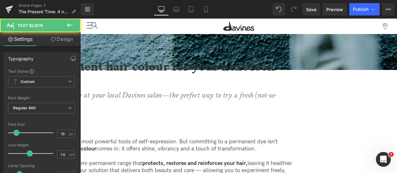
click at [71, 38] on link "Design" at bounding box center [62, 39] width 40 height 14
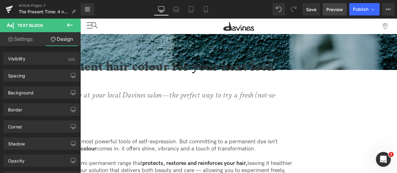
click at [337, 13] on link "Preview" at bounding box center [334, 9] width 24 height 12
click at [276, 90] on icon "Discover the latest The Present Time shades to try at your local Davines salon—…" at bounding box center [107, 102] width 339 height 24
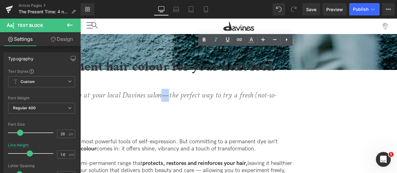
drag, startPoint x: 330, startPoint y: 34, endPoint x: 326, endPoint y: 34, distance: 4.1
click at [276, 90] on icon "Discover the latest The Present Time shades to try at your local Davines salon—…" at bounding box center [107, 102] width 339 height 24
click at [294, 89] on div "Discover the latest The Present Time shades to try at your local Davines salon—…" at bounding box center [116, 110] width 356 height 42
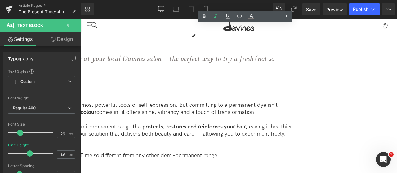
scroll to position [248, 0]
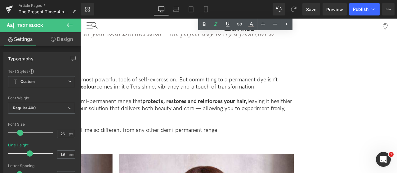
click at [251, 148] on div "Liquid" at bounding box center [116, 148] width 356 height 0
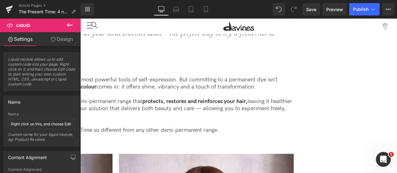
click at [69, 32] on link "Design" at bounding box center [62, 39] width 40 height 14
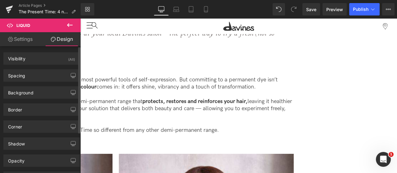
click at [45, 82] on div "Background Color & Image color rgba(247, 247, 247, 0.7) Color #f7f7f7 70 % Imag…" at bounding box center [41, 90] width 83 height 17
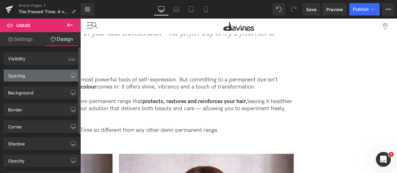
click at [45, 78] on div "Spacing" at bounding box center [42, 76] width 76 height 12
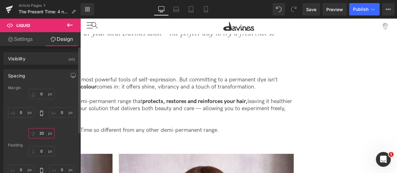
click at [42, 133] on input "20" at bounding box center [42, 133] width 26 height 10
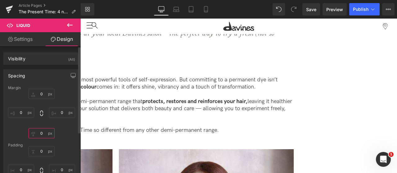
scroll to position [31, 0]
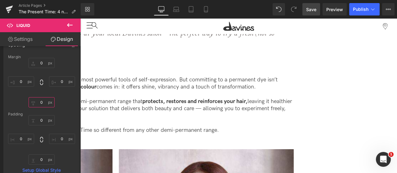
type input "0"
click at [307, 10] on span "Save" at bounding box center [311, 9] width 10 height 7
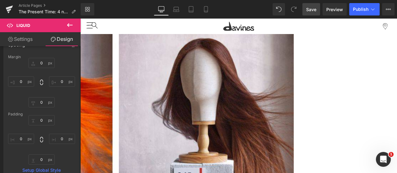
scroll to position [372, 0]
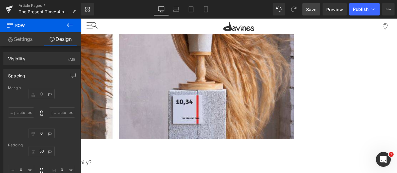
scroll to position [589, 0]
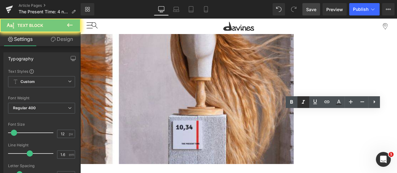
click at [306, 104] on icon at bounding box center [302, 102] width 7 height 7
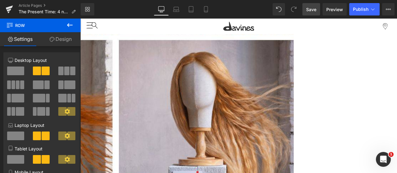
scroll to position [496, 0]
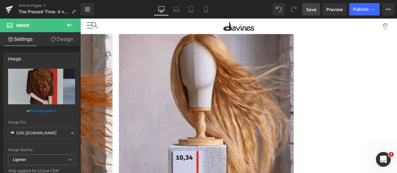
scroll to position [589, 0]
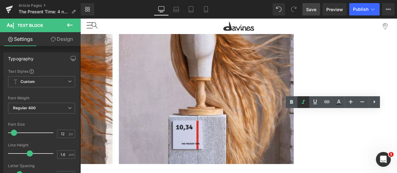
click at [302, 105] on icon at bounding box center [302, 102] width 7 height 7
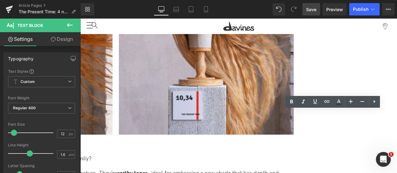
scroll to position [682, 0]
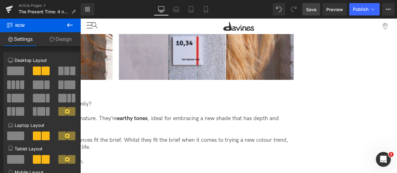
scroll to position [651, 0]
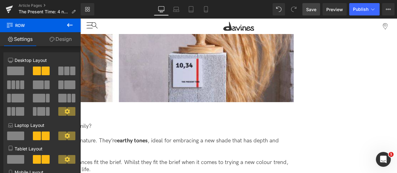
click at [80, 19] on icon at bounding box center [80, 19] width 0 height 0
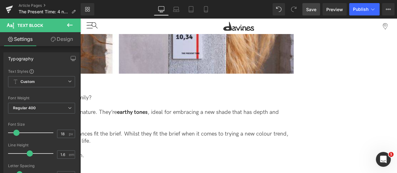
scroll to position [682, 0]
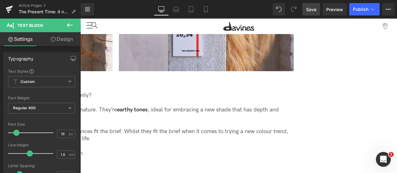
click at [314, 5] on link "Save" at bounding box center [311, 9] width 18 height 12
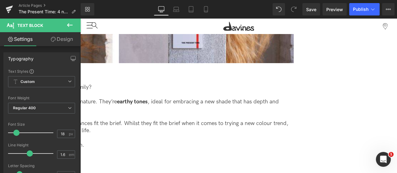
scroll to position [806, 0]
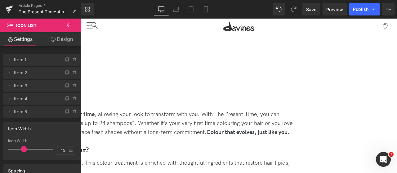
drag, startPoint x: 277, startPoint y: 86, endPoint x: 271, endPoint y: 108, distance: 23.0
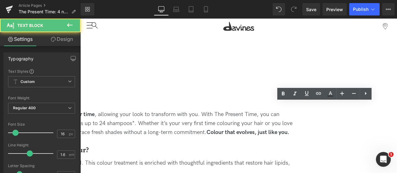
drag, startPoint x: 314, startPoint y: 106, endPoint x: 268, endPoint y: 107, distance: 45.9
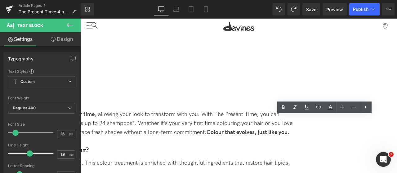
drag, startPoint x: 315, startPoint y: 120, endPoint x: 261, endPoint y: 119, distance: 54.3
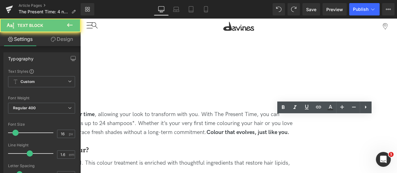
drag, startPoint x: 267, startPoint y: 119, endPoint x: 310, endPoint y: 117, distance: 43.1
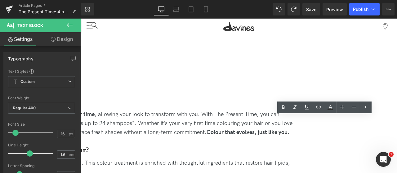
drag, startPoint x: 315, startPoint y: 118, endPoint x: 268, endPoint y: 118, distance: 47.4
click at [281, 109] on icon at bounding box center [282, 107] width 7 height 7
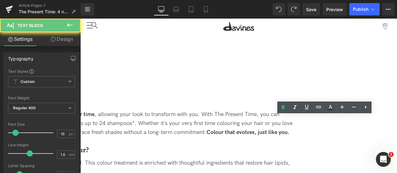
drag, startPoint x: 315, startPoint y: 120, endPoint x: 255, endPoint y: 122, distance: 59.9
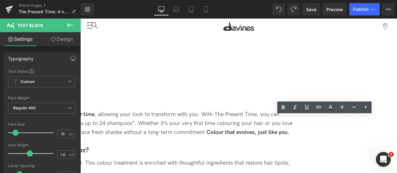
drag, startPoint x: 315, startPoint y: 120, endPoint x: 261, endPoint y: 120, distance: 54.3
drag, startPoint x: 265, startPoint y: 120, endPoint x: 315, endPoint y: 119, distance: 50.5
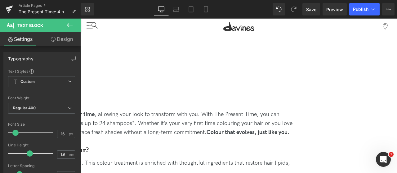
drag, startPoint x: 313, startPoint y: 102, endPoint x: 371, endPoint y: 95, distance: 58.7
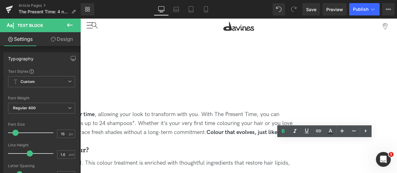
drag, startPoint x: 315, startPoint y: 143, endPoint x: 260, endPoint y: 140, distance: 55.3
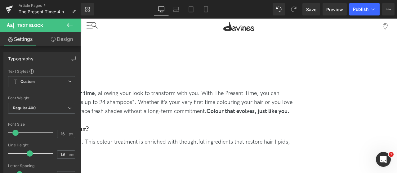
scroll to position [837, 0]
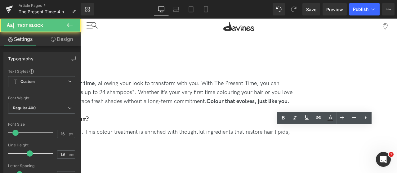
drag, startPoint x: 326, startPoint y: 131, endPoint x: 259, endPoint y: 132, distance: 67.0
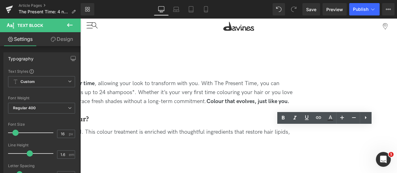
drag, startPoint x: 266, startPoint y: 129, endPoint x: 326, endPoint y: 130, distance: 60.5
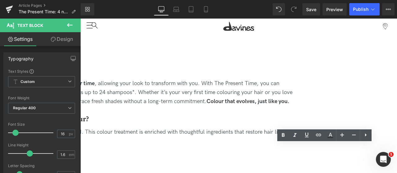
drag, startPoint x: 294, startPoint y: 148, endPoint x: 251, endPoint y: 144, distance: 43.0
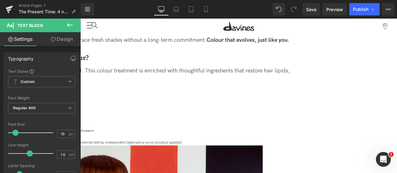
scroll to position [899, 0]
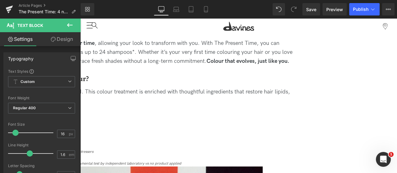
scroll to position [868, 0]
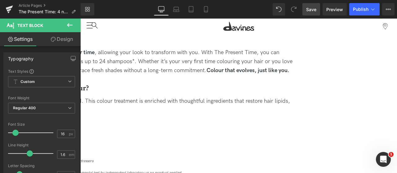
click at [311, 11] on span "Save" at bounding box center [311, 9] width 10 height 7
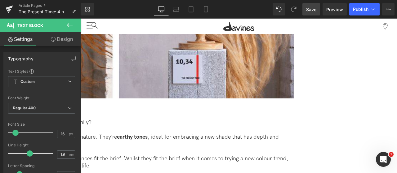
scroll to position [620, 0]
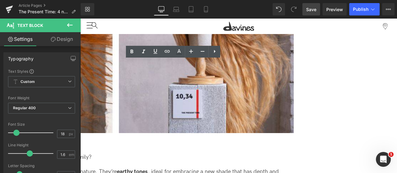
drag, startPoint x: 148, startPoint y: 68, endPoint x: 104, endPoint y: 66, distance: 44.1
click at [133, 52] on icon at bounding box center [132, 52] width 3 height 4
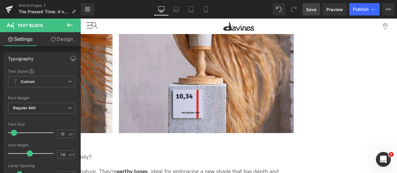
click at [308, 14] on link "Save" at bounding box center [311, 9] width 18 height 12
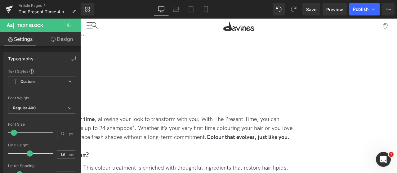
scroll to position [806, 0]
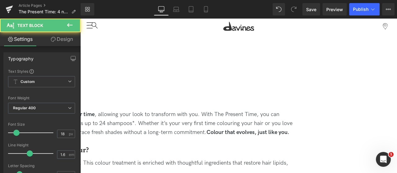
drag, startPoint x: 281, startPoint y: 77, endPoint x: 282, endPoint y: 71, distance: 6.4
